Goal: Navigation & Orientation: Find specific page/section

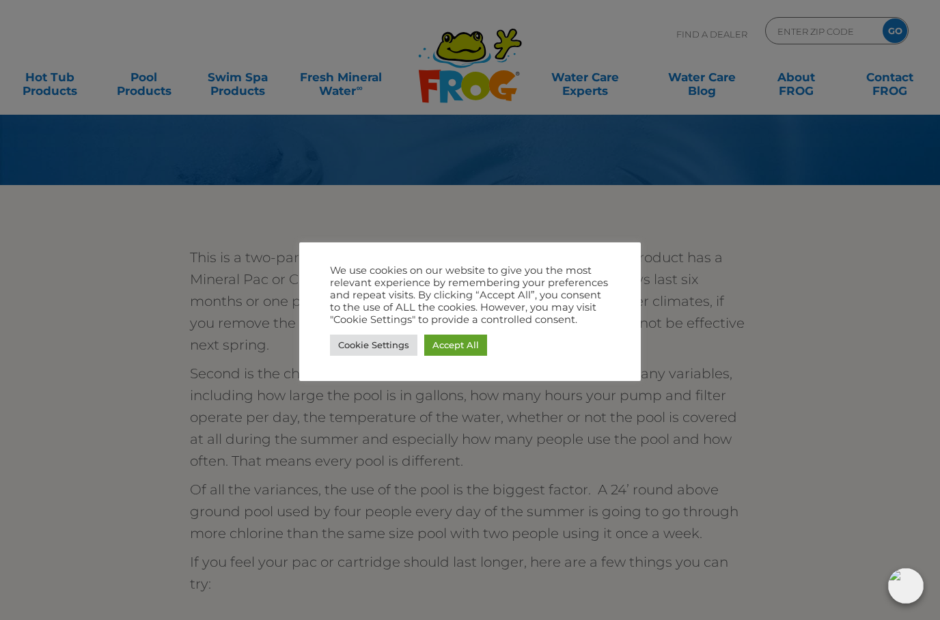
click at [450, 353] on link "Accept All" at bounding box center [455, 345] width 63 height 21
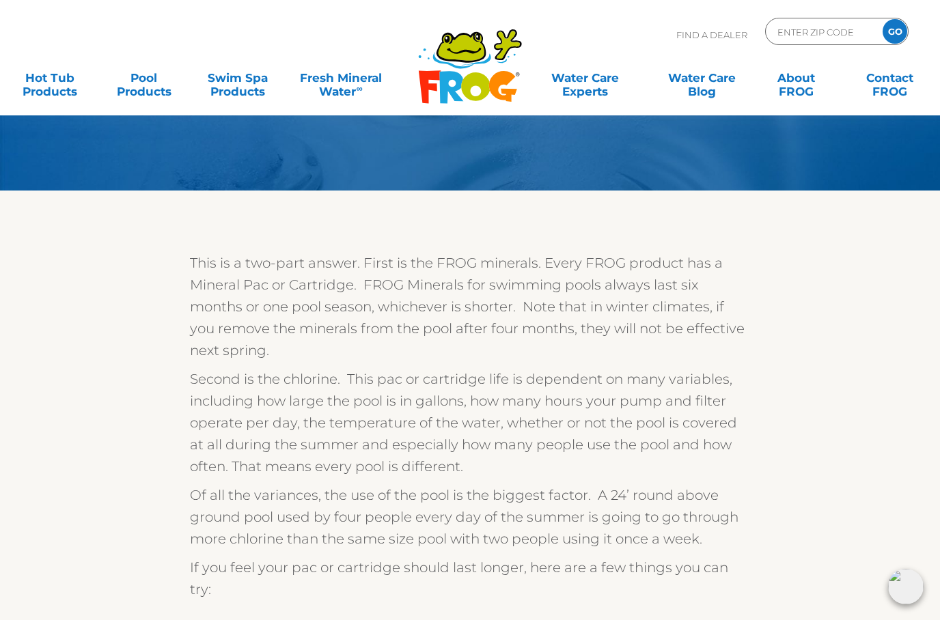
scroll to position [76, 0]
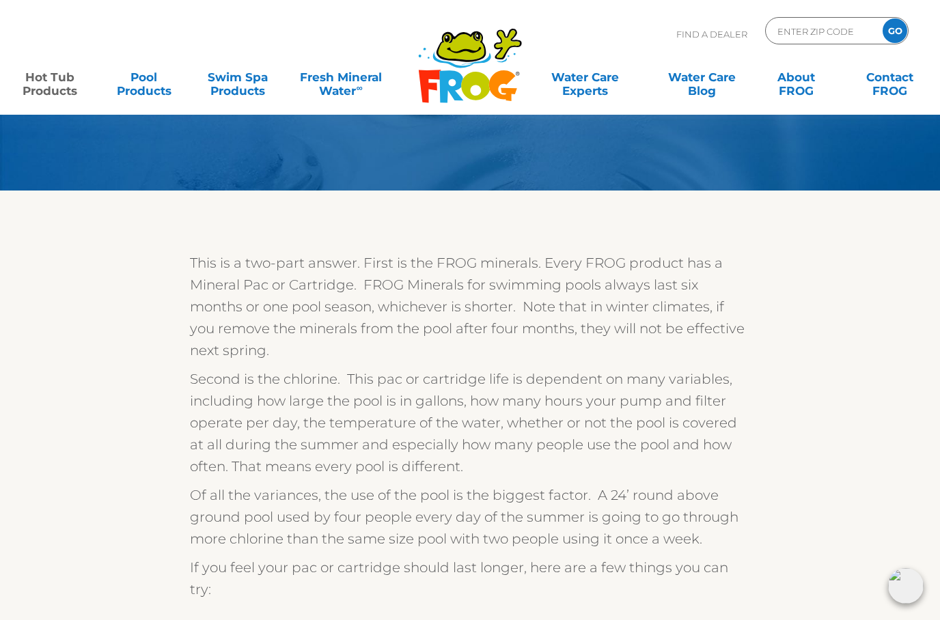
click at [56, 85] on link "Hot Tub Products" at bounding box center [50, 77] width 73 height 27
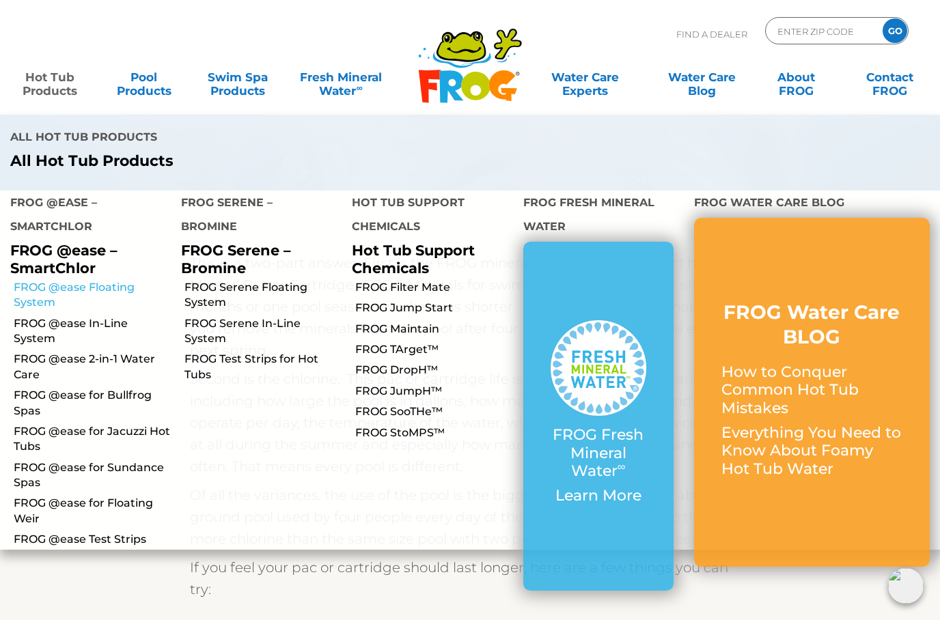
click at [29, 280] on link "FROG @ease Floating System" at bounding box center [92, 295] width 157 height 31
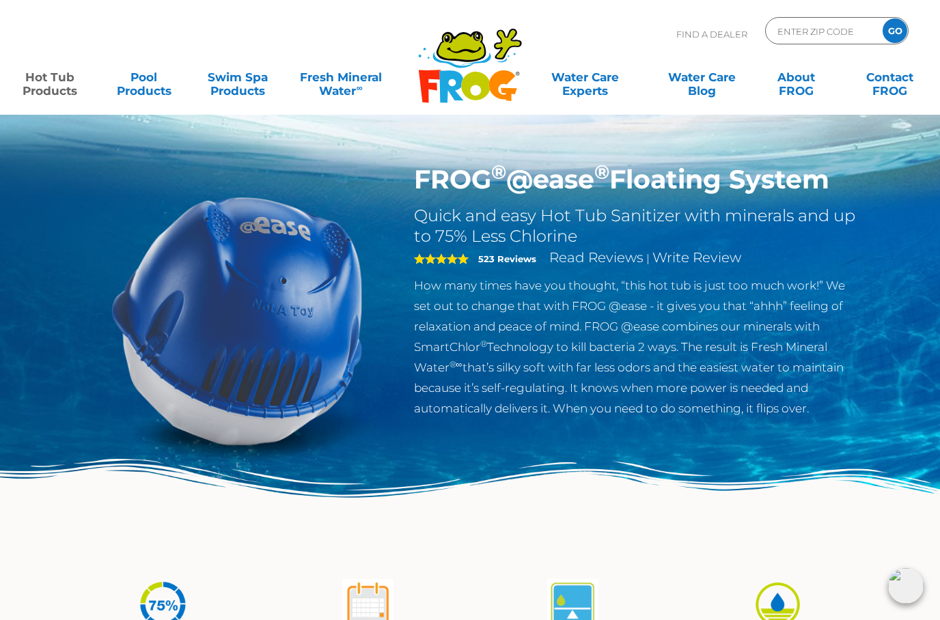
click at [53, 91] on link "Hot Tub Products" at bounding box center [50, 77] width 73 height 27
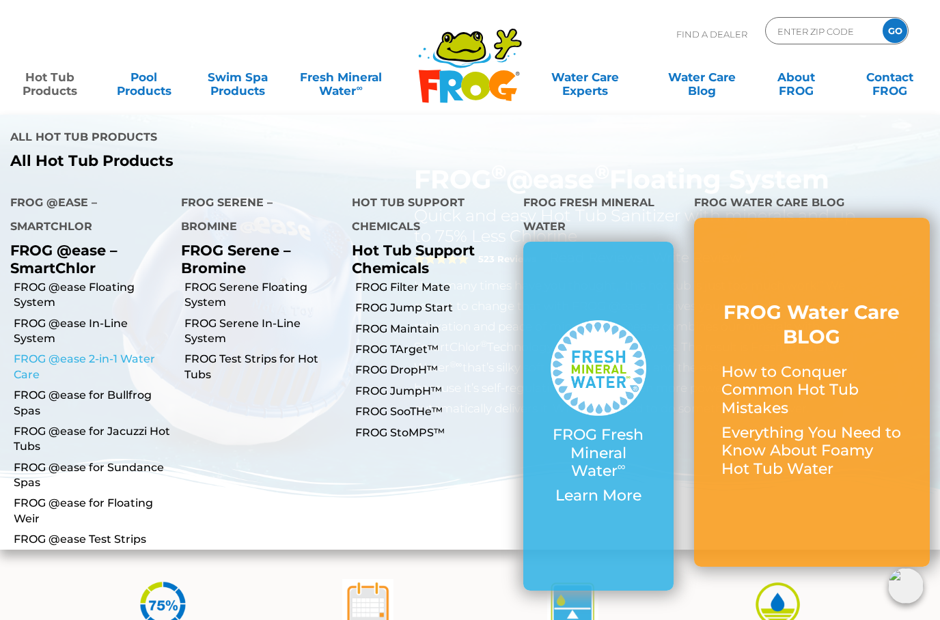
click at [29, 352] on link "FROG @ease 2-in-1 Water Care" at bounding box center [92, 367] width 157 height 31
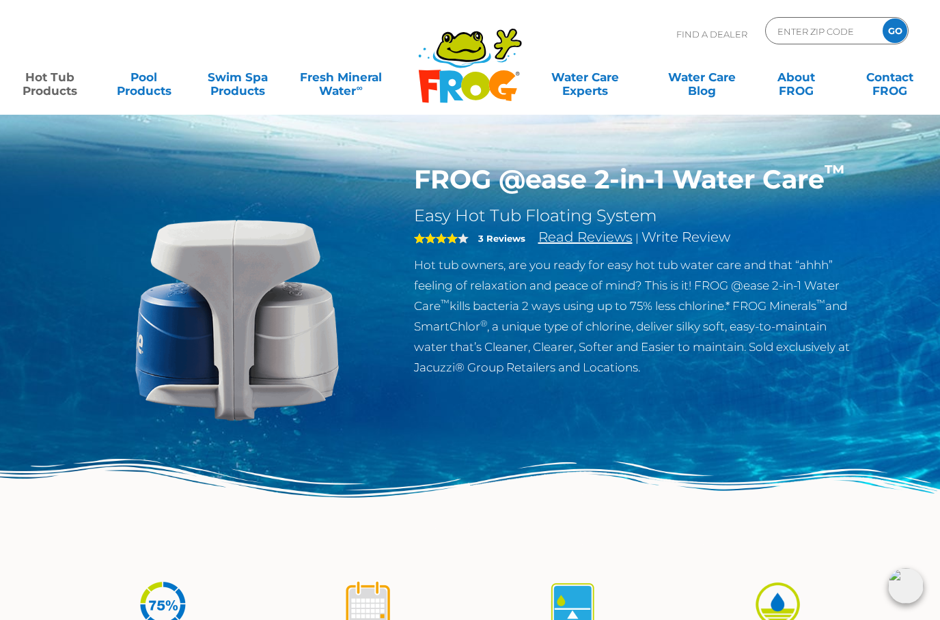
click at [570, 240] on link "Read Reviews" at bounding box center [585, 237] width 94 height 16
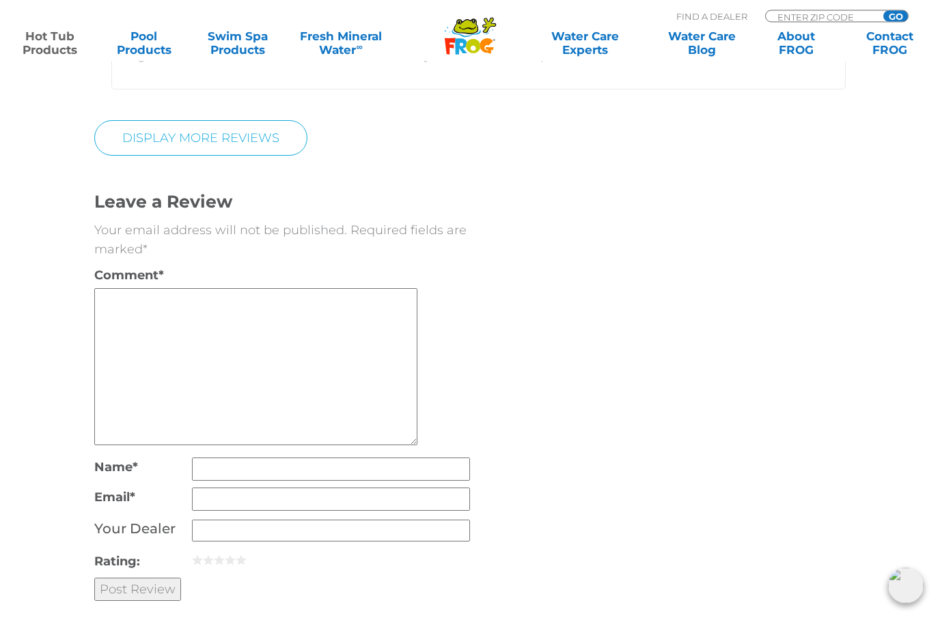
scroll to position [3290, 0]
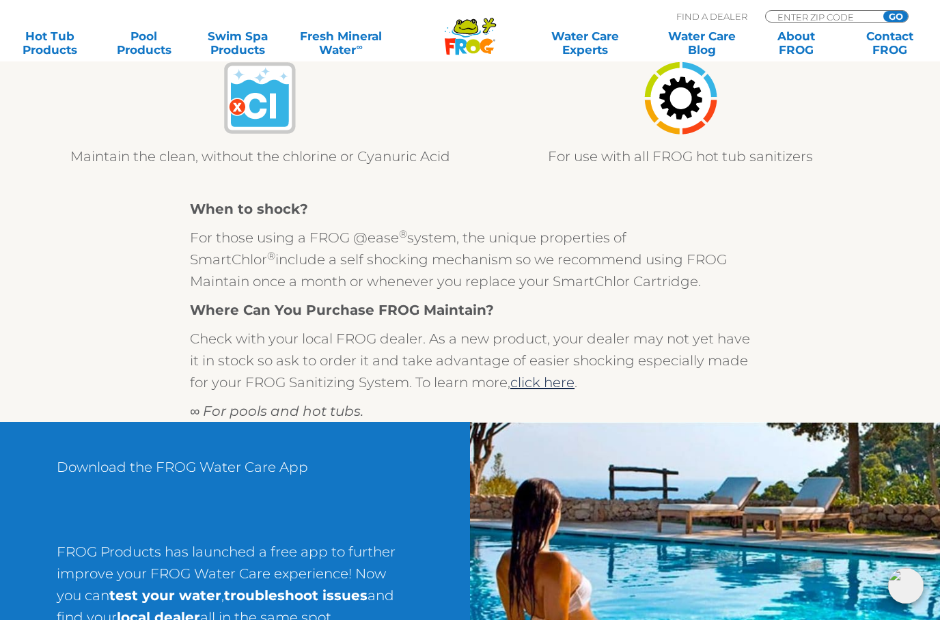
click at [671, 320] on div "When to shock? For those using a FROG @ease ® system, the unique properties of …" at bounding box center [470, 295] width 560 height 195
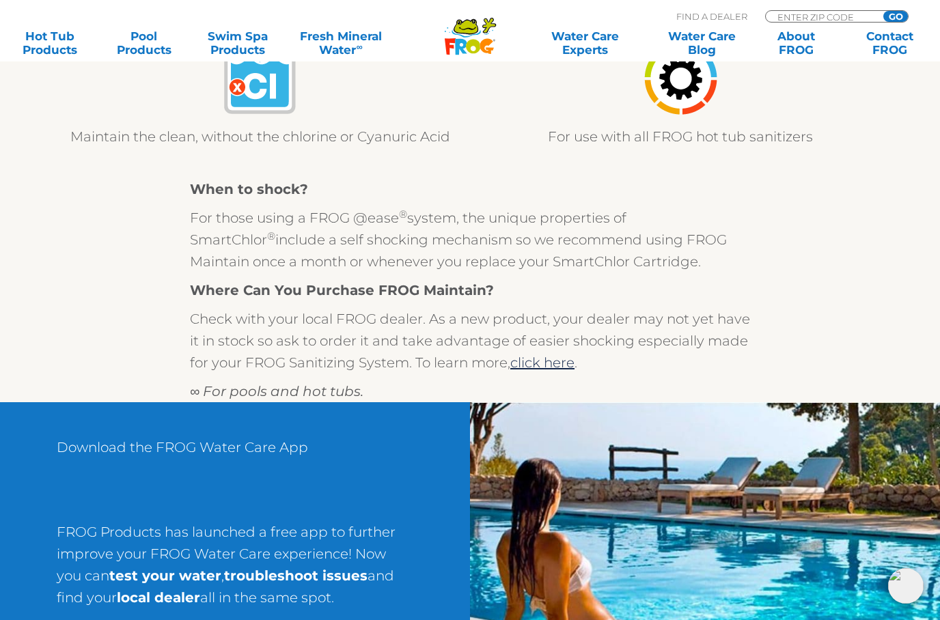
scroll to position [1202, 0]
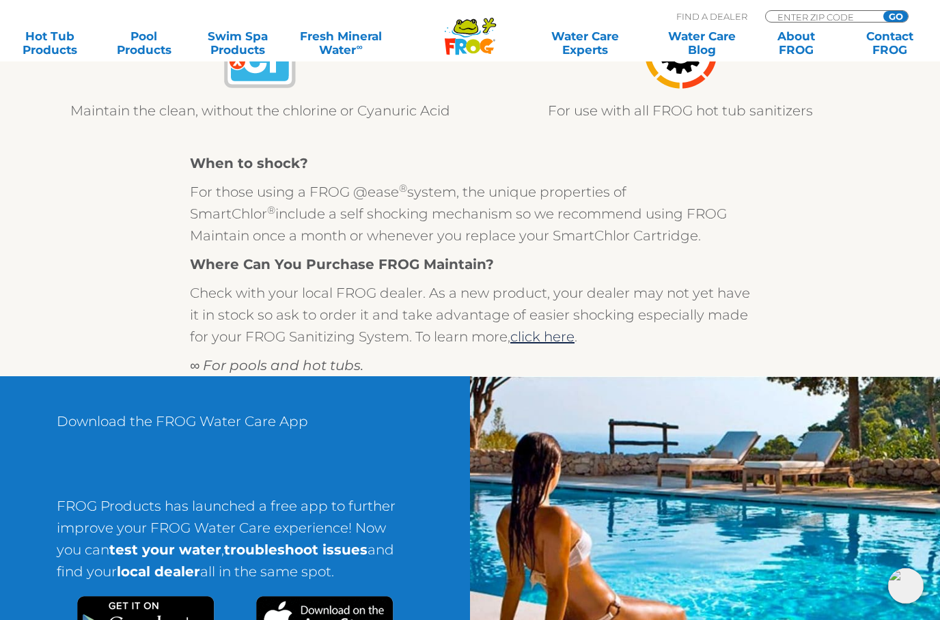
click at [698, 311] on p "Check with your local FROG dealer. As a new product, your dealer may not yet ha…" at bounding box center [470, 315] width 560 height 66
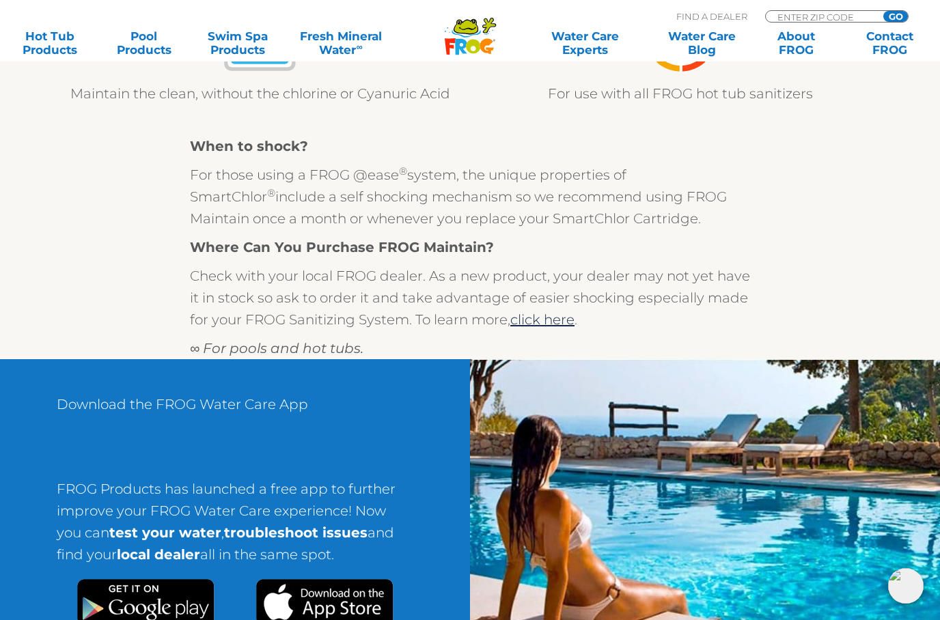
click at [845, 16] on input "ENTER ZIP CODE" at bounding box center [822, 17] width 92 height 12
type input "14882"
click at [897, 17] on input "GO" at bounding box center [895, 16] width 25 height 11
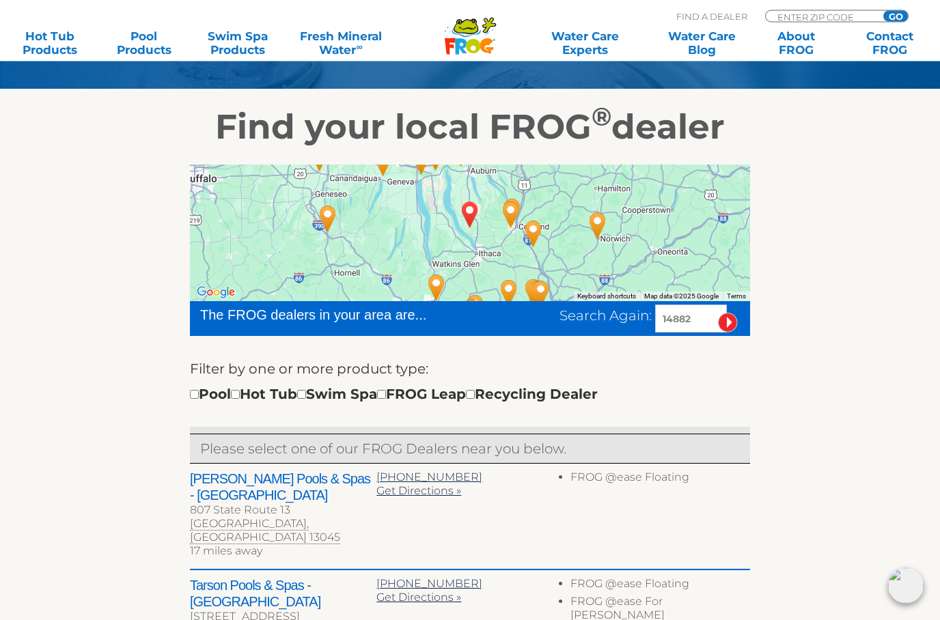
scroll to position [189, 0]
click at [240, 391] on input "checkbox" at bounding box center [235, 394] width 9 height 9
checkbox input "true"
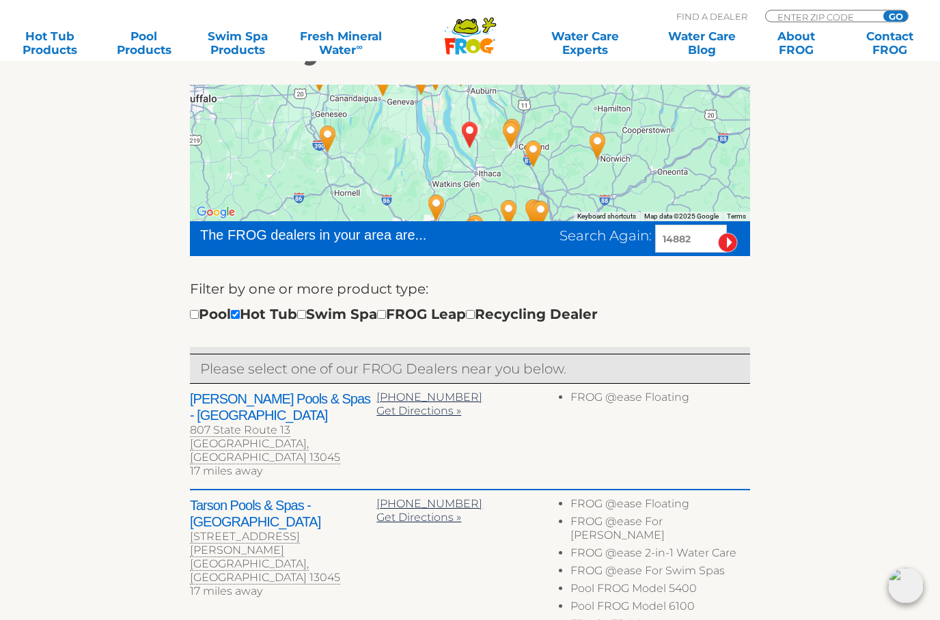
scroll to position [269, 0]
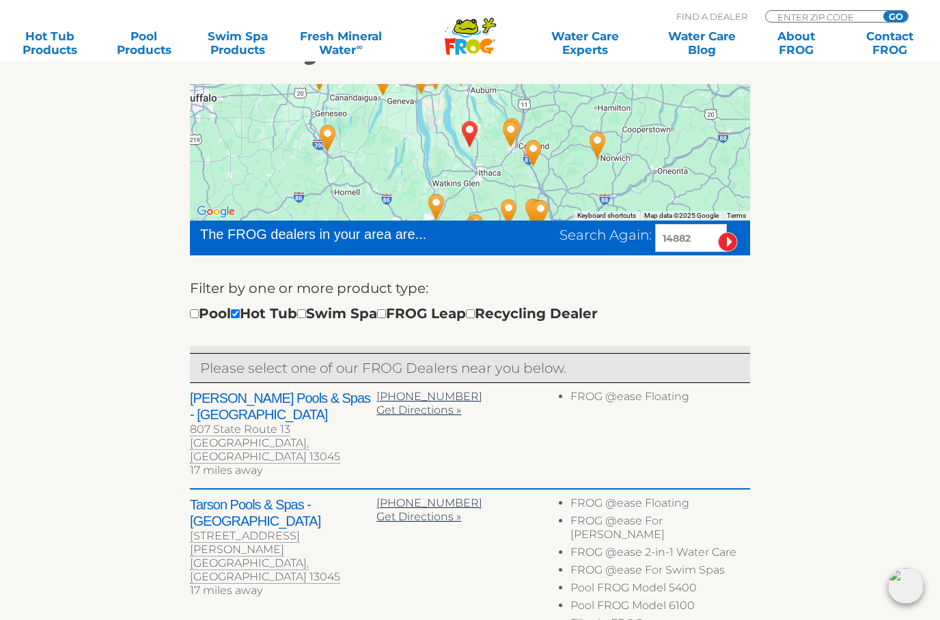
click at [386, 309] on input "checkbox" at bounding box center [381, 313] width 9 height 9
checkbox input "true"
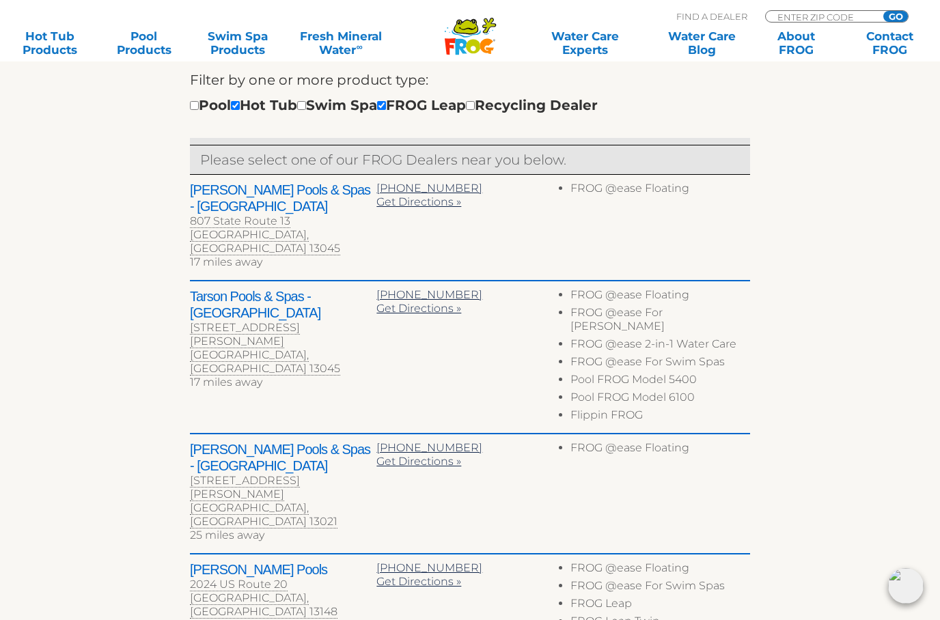
scroll to position [477, 0]
click at [448, 303] on span "Get Directions »" at bounding box center [418, 309] width 85 height 13
